Goal: Obtain resource: Download file/media

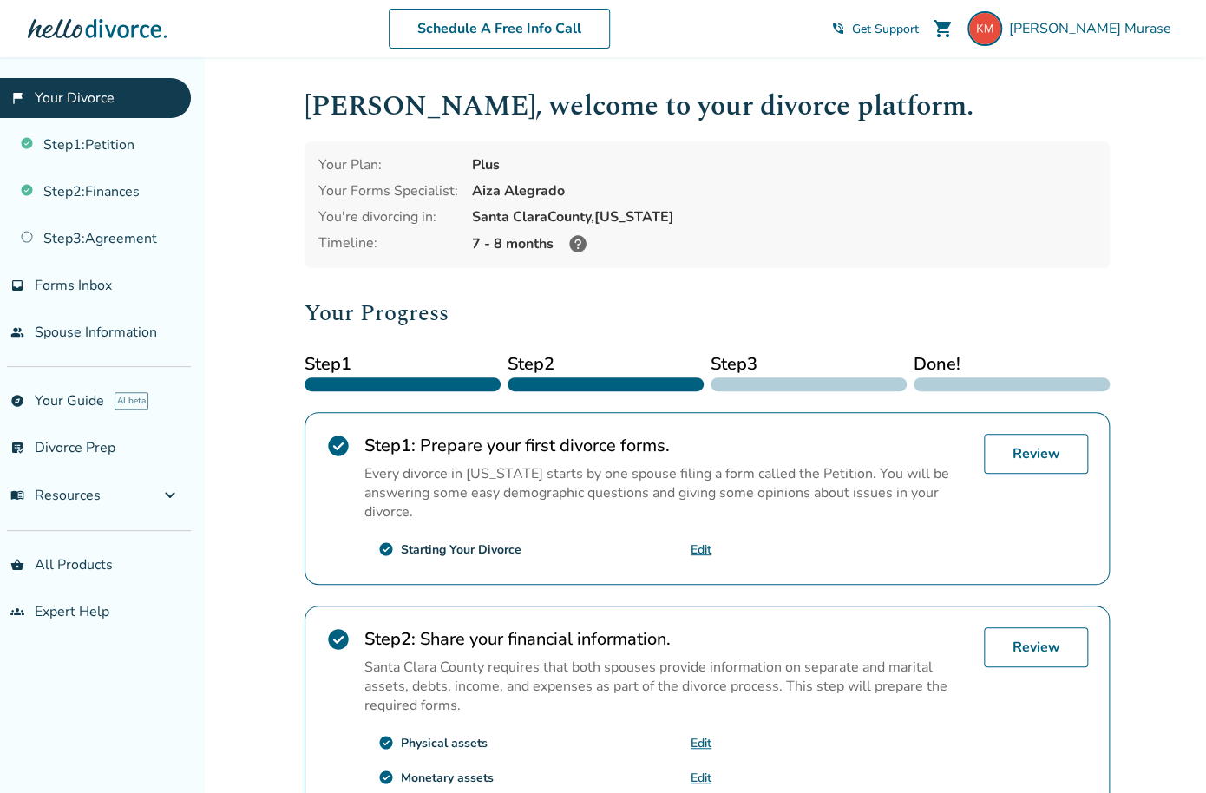
scroll to position [289, 0]
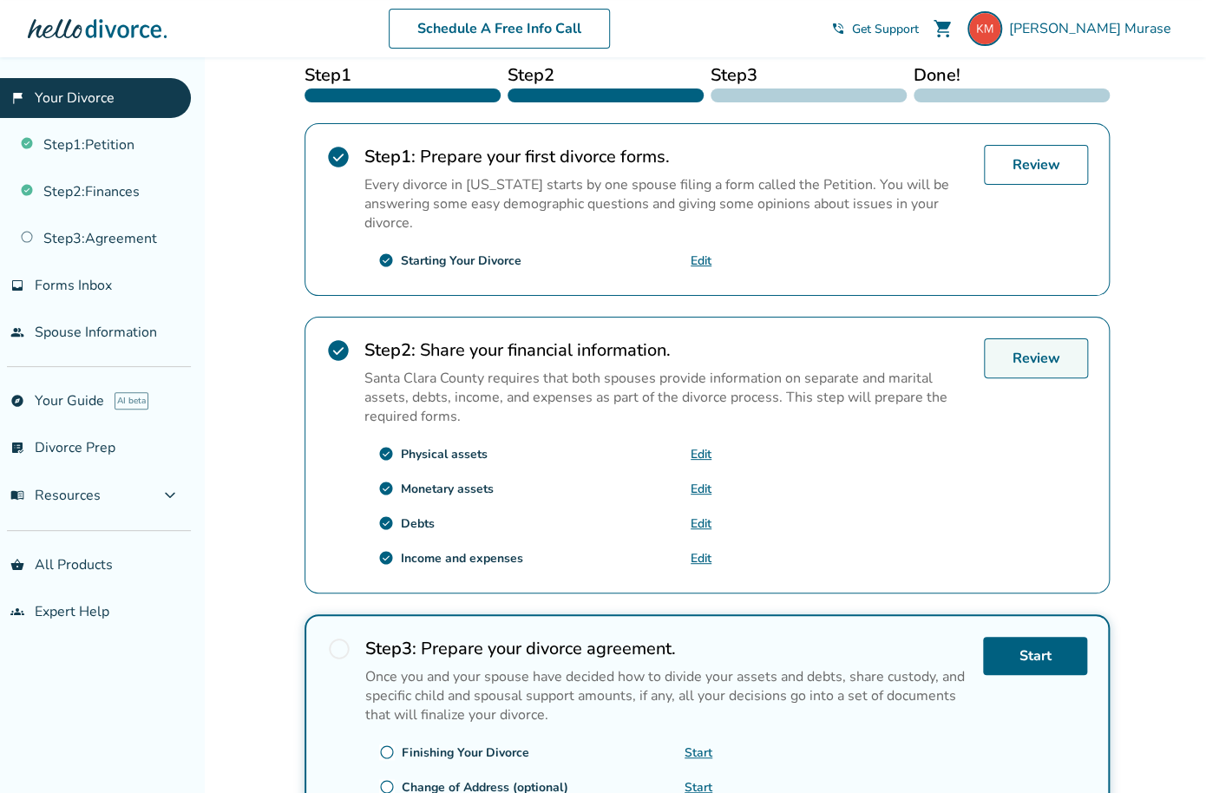
click at [1030, 355] on link "Review" at bounding box center [1036, 358] width 104 height 40
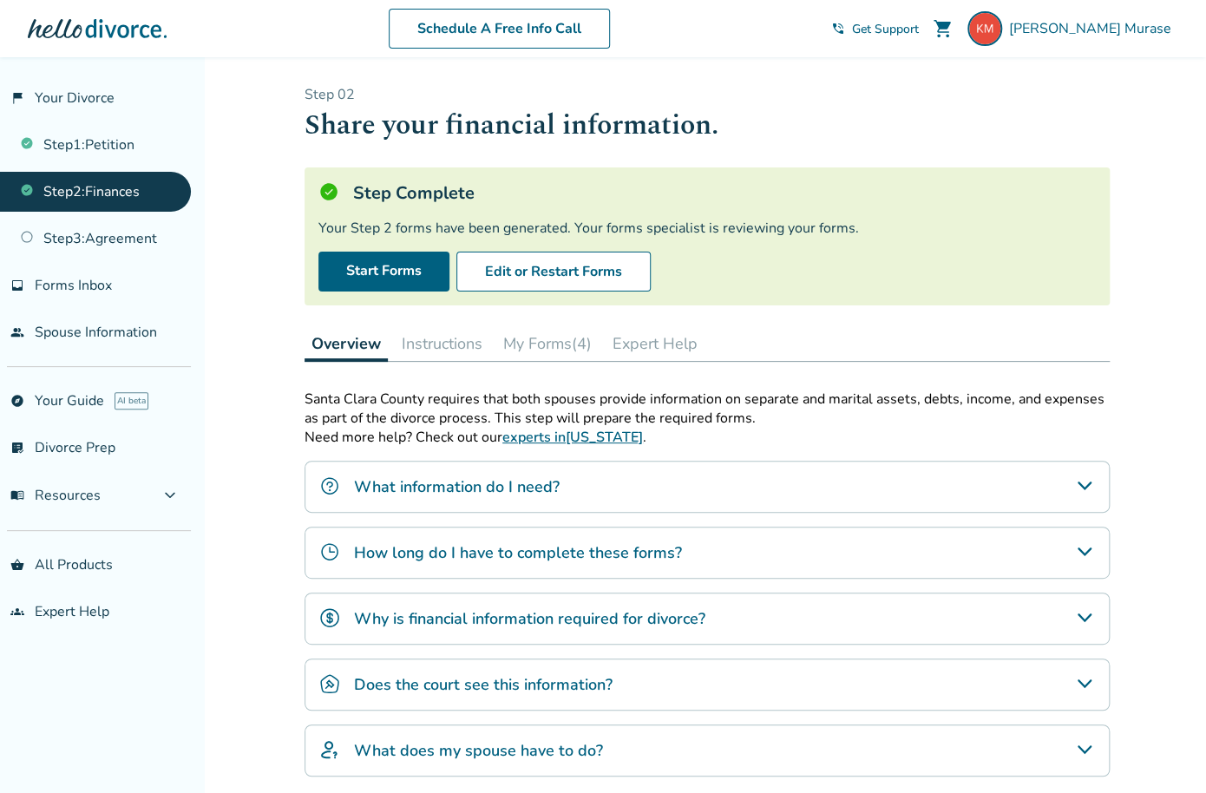
click at [538, 347] on button "My Forms (4)" at bounding box center [547, 343] width 102 height 35
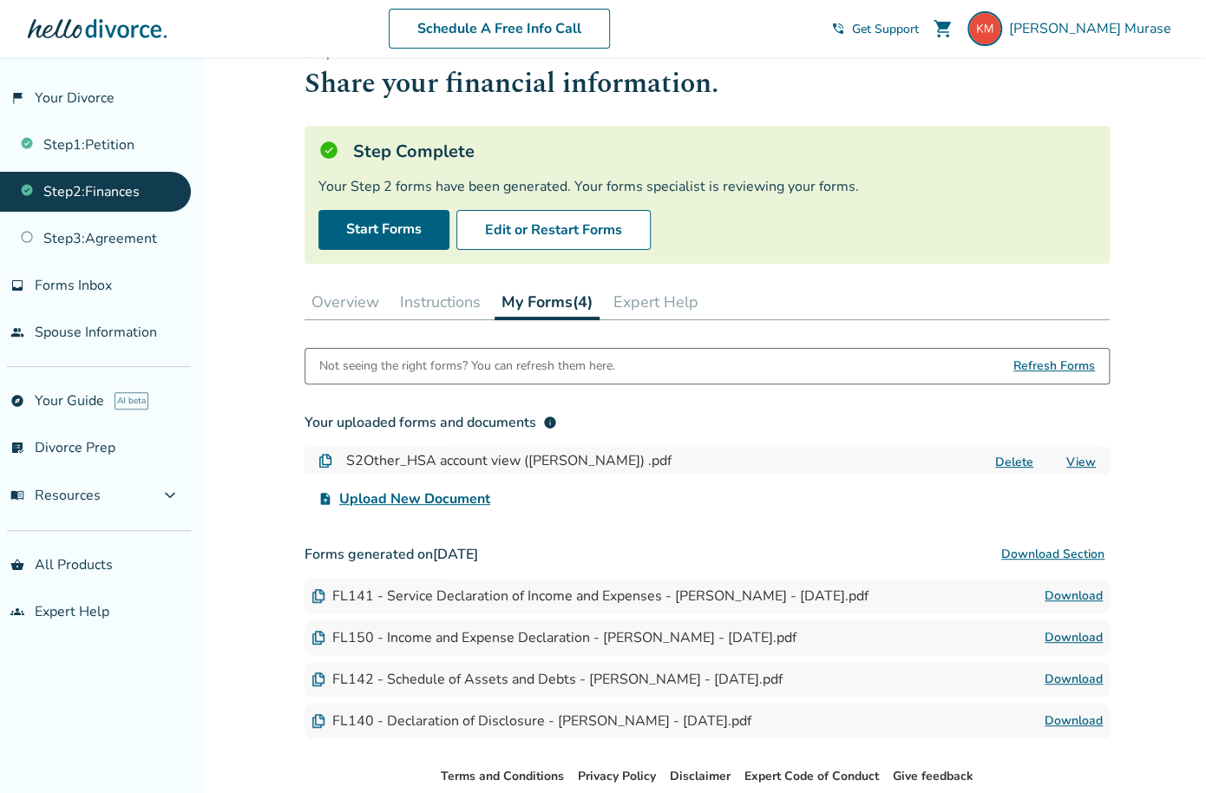
scroll to position [135, 0]
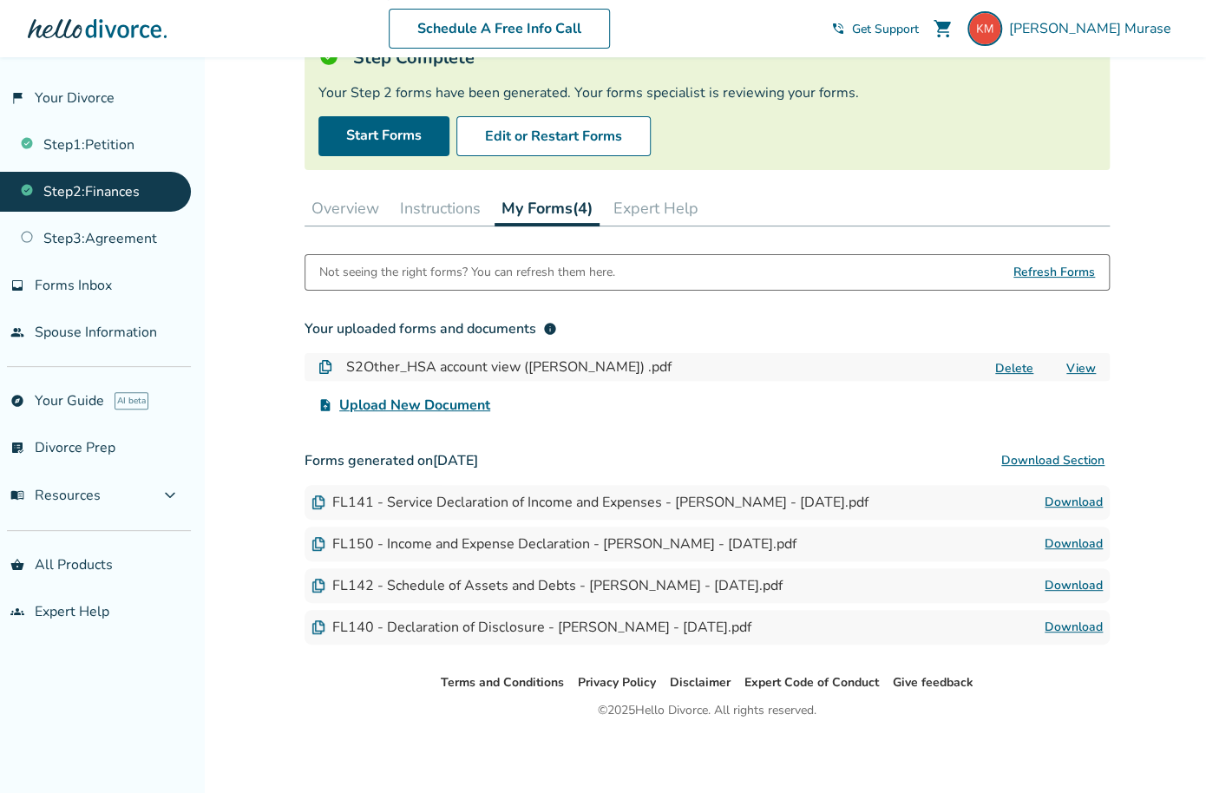
click at [468, 499] on div "FL141 - Service Declaration of Income and Expenses - [PERSON_NAME] - [DATE].pdf" at bounding box center [589, 502] width 557 height 19
click at [322, 499] on img at bounding box center [318, 502] width 14 height 14
click at [1073, 501] on link "Download" at bounding box center [1073, 502] width 58 height 21
click at [1063, 544] on link "Download" at bounding box center [1073, 543] width 58 height 21
